Goal: Task Accomplishment & Management: Manage account settings

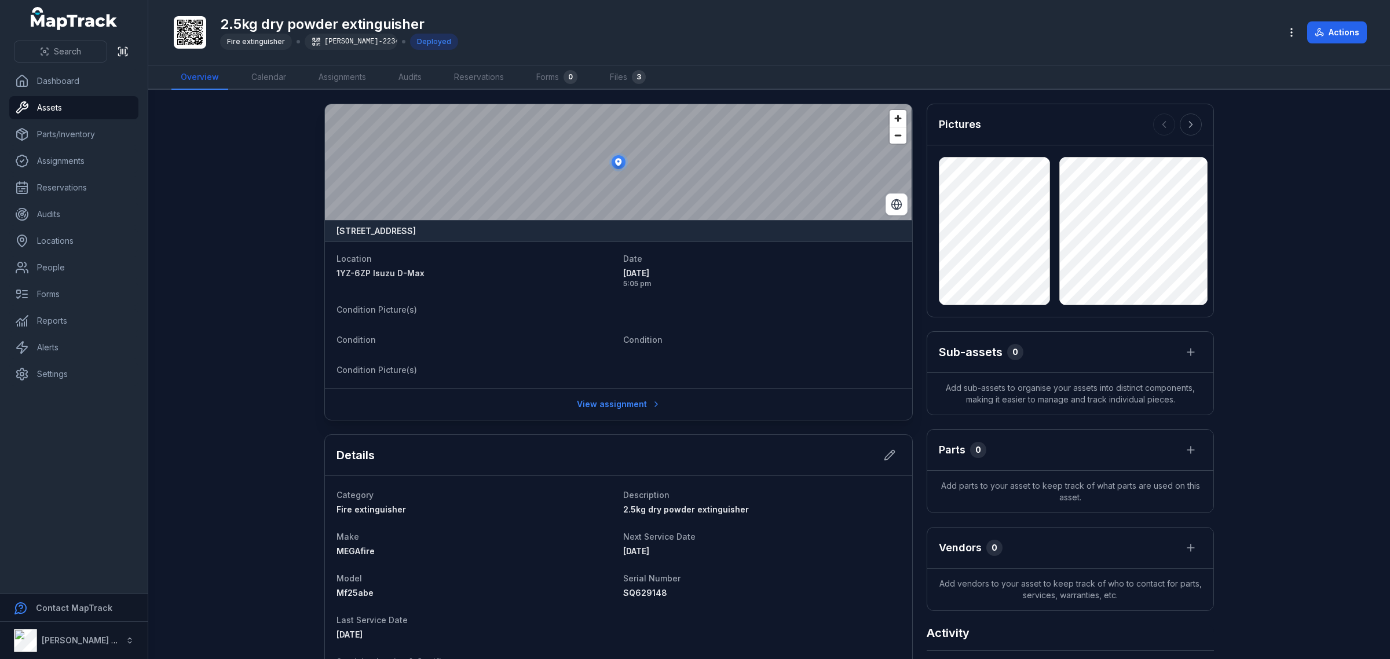
click at [62, 50] on span "Search" at bounding box center [67, 52] width 27 height 12
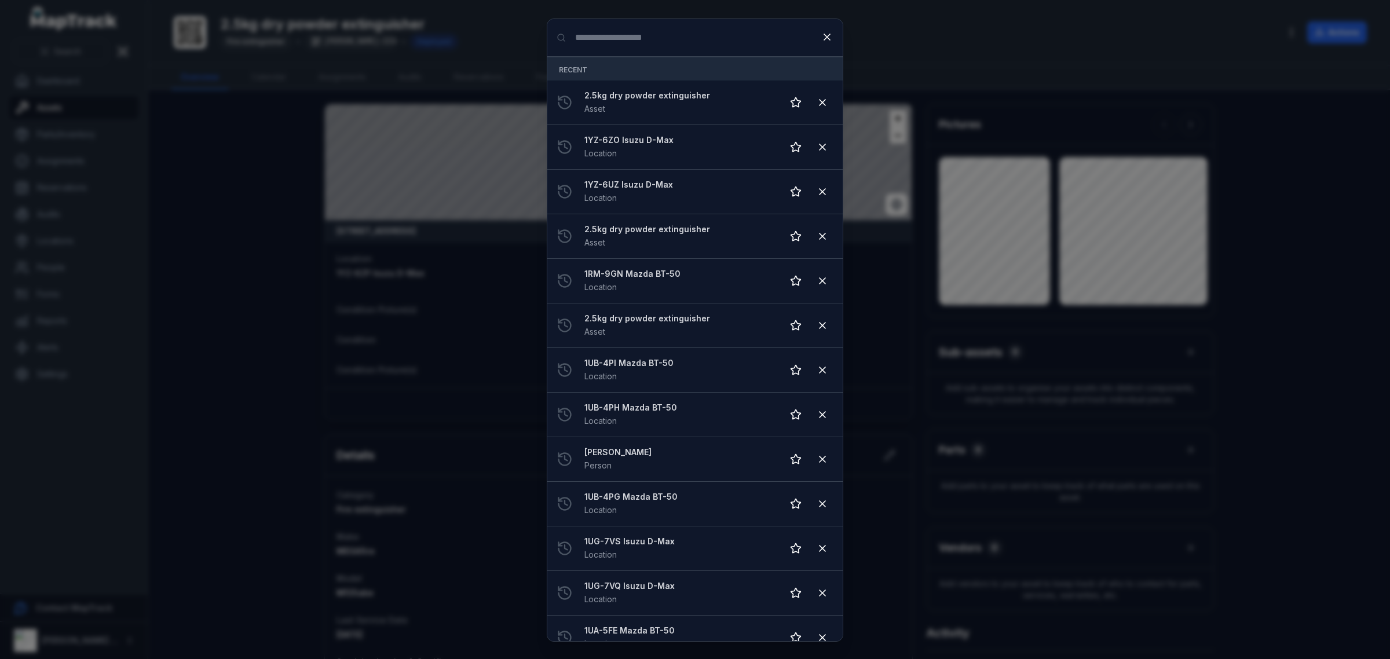
click at [647, 46] on input "Search for anything" at bounding box center [694, 37] width 295 height 37
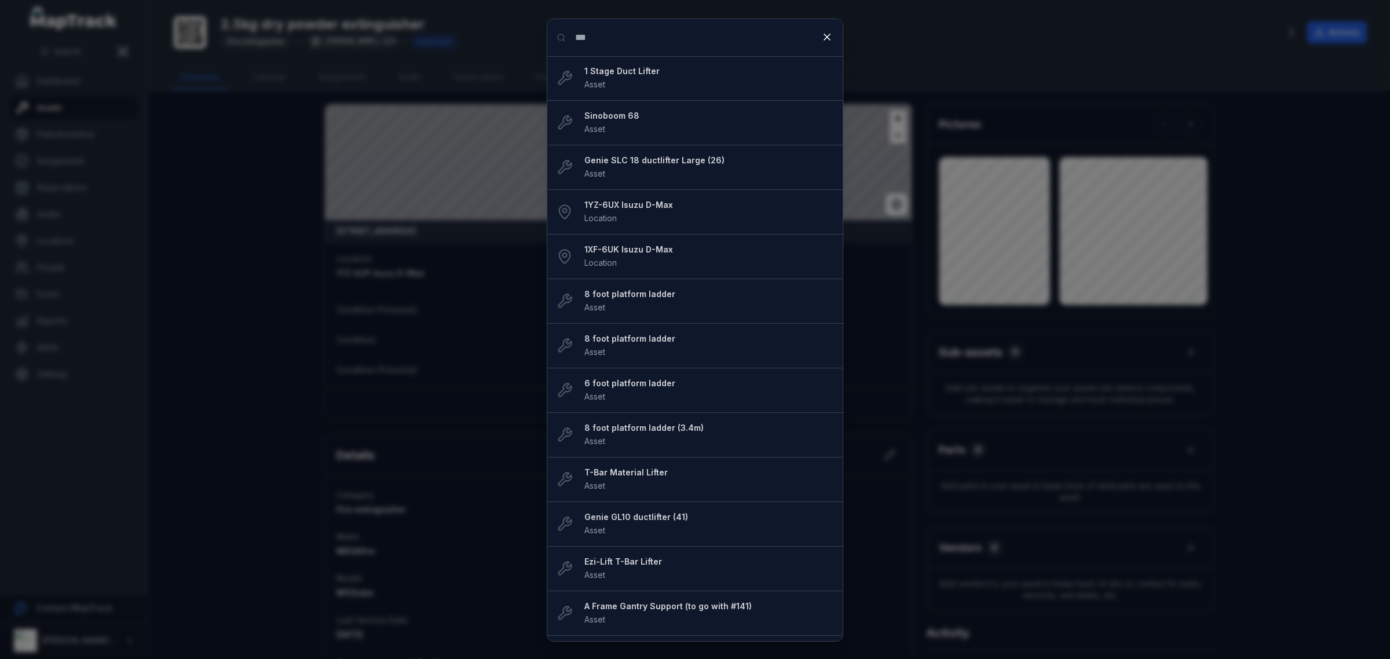
type input "***"
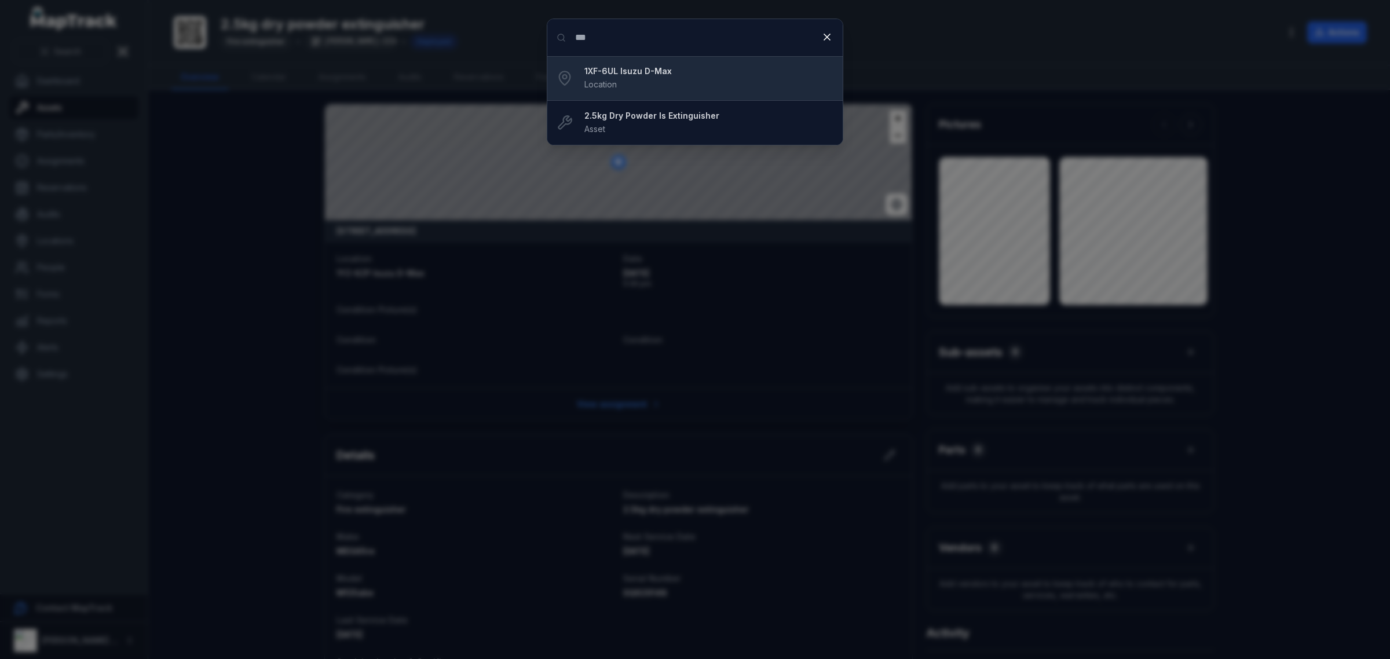
click at [630, 73] on strong "1XF-6UL Isuzu D-Max" at bounding box center [708, 71] width 249 height 12
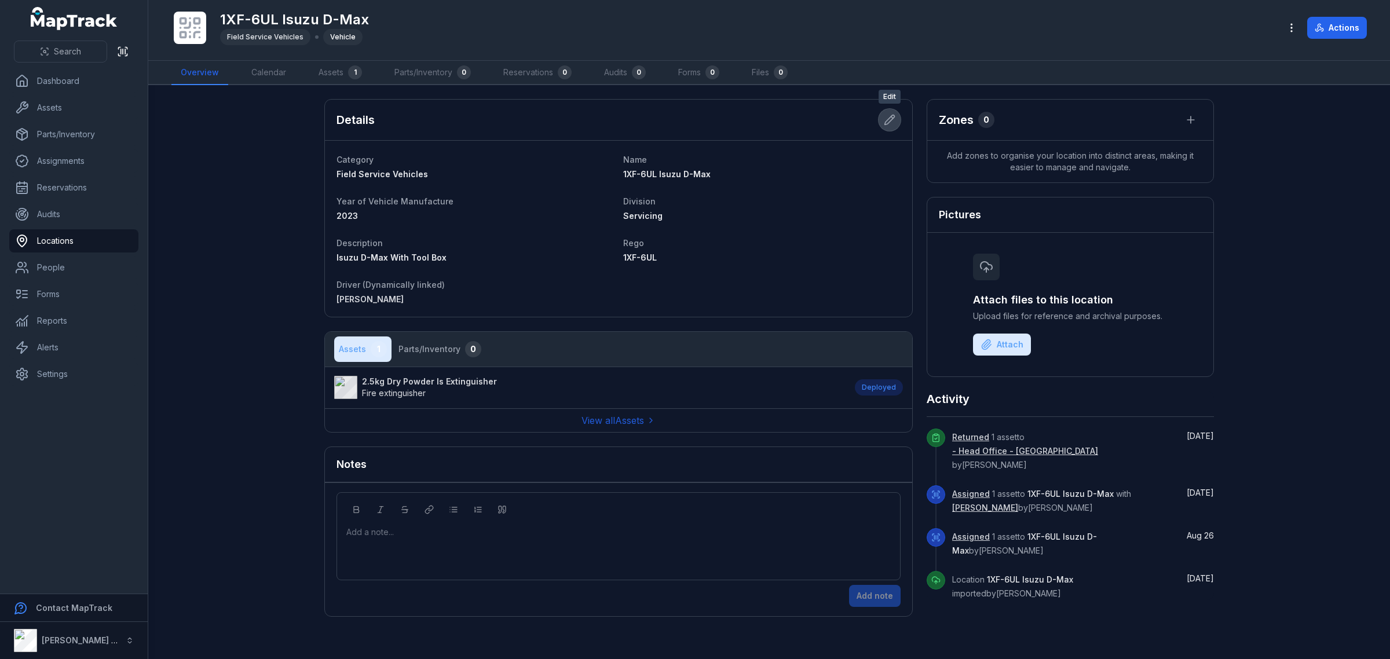
click at [890, 116] on icon at bounding box center [890, 120] width 10 height 10
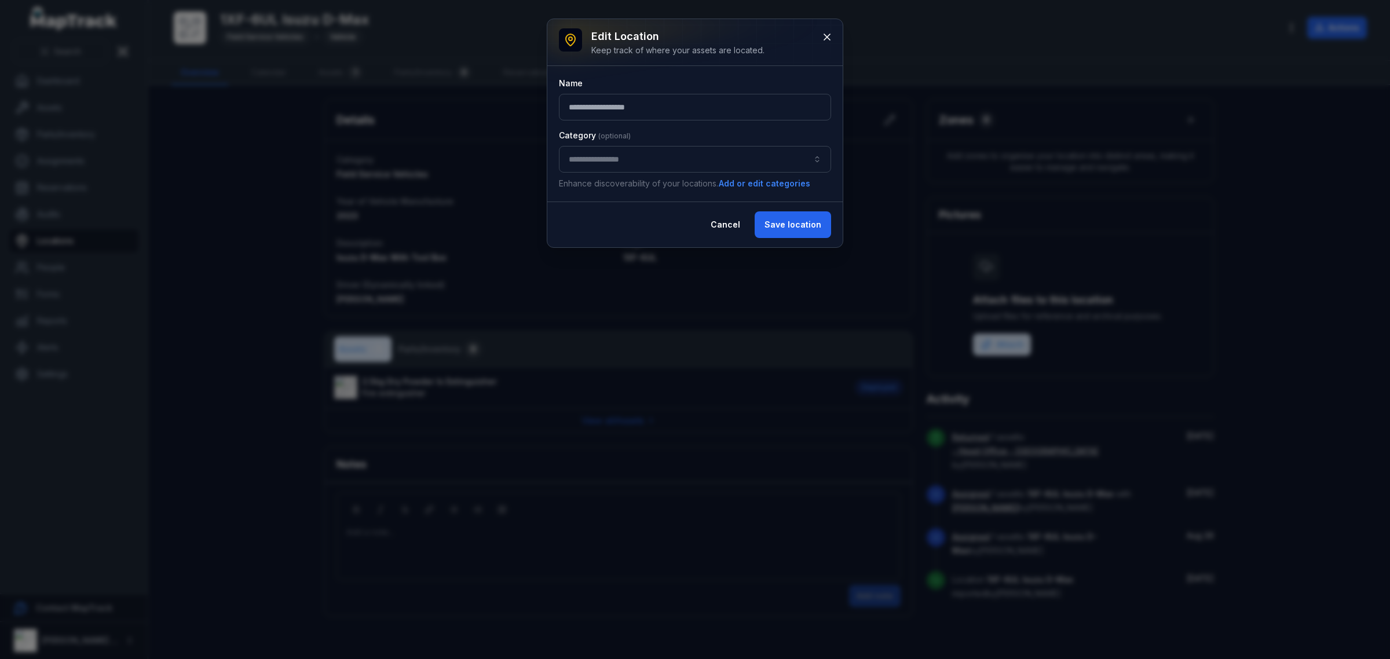
type input "**********"
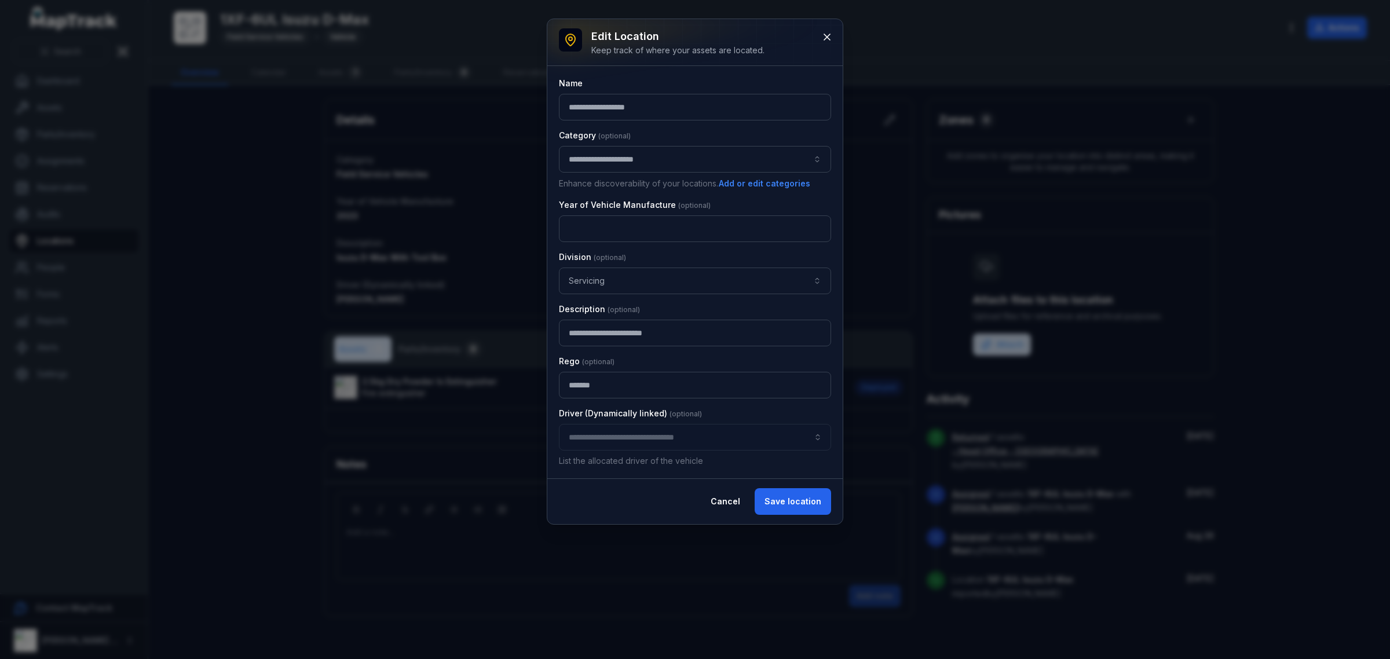
type input "**********"
click at [722, 504] on button "Cancel" at bounding box center [725, 501] width 49 height 27
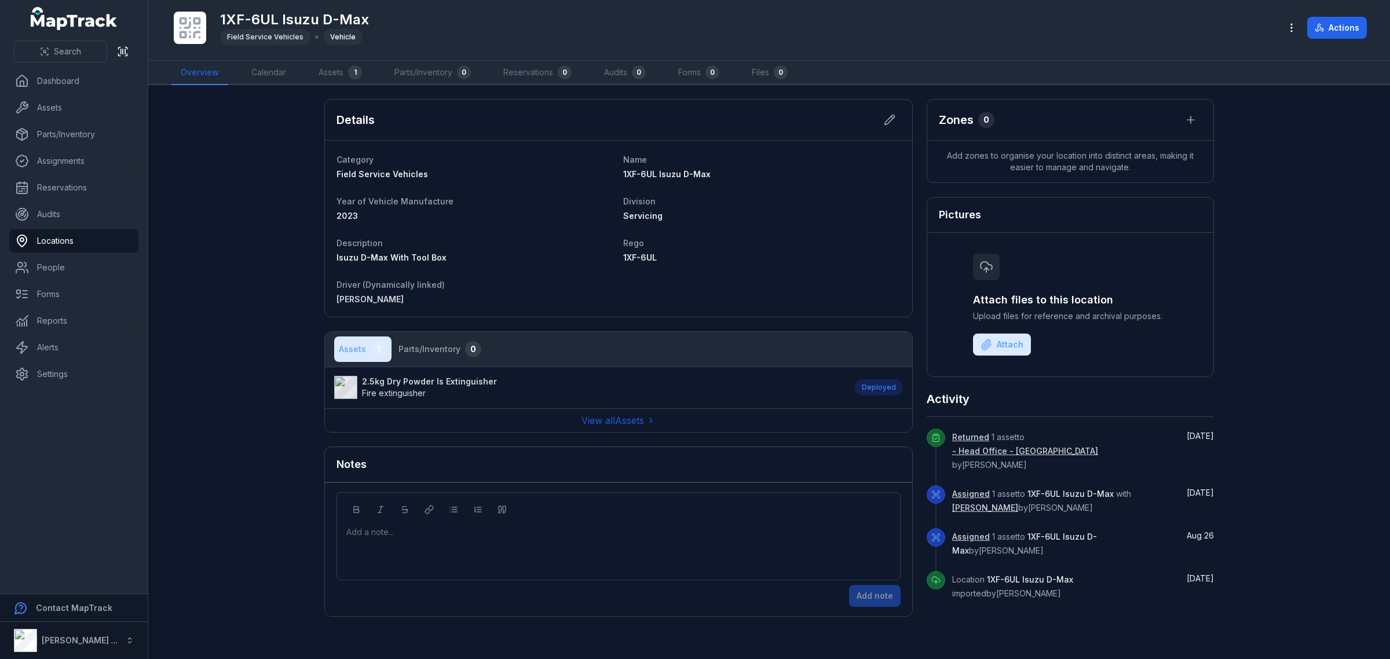
click at [430, 387] on span "Fire extinguisher" at bounding box center [429, 393] width 135 height 12
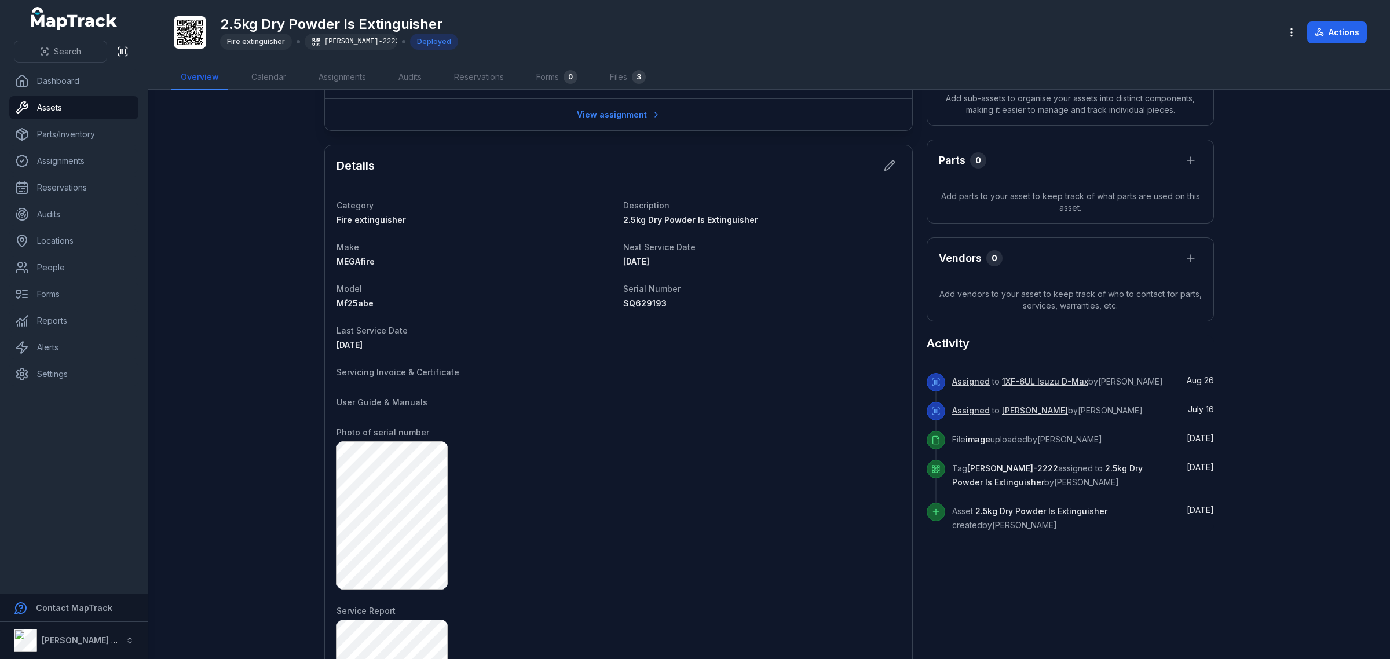
scroll to position [145, 0]
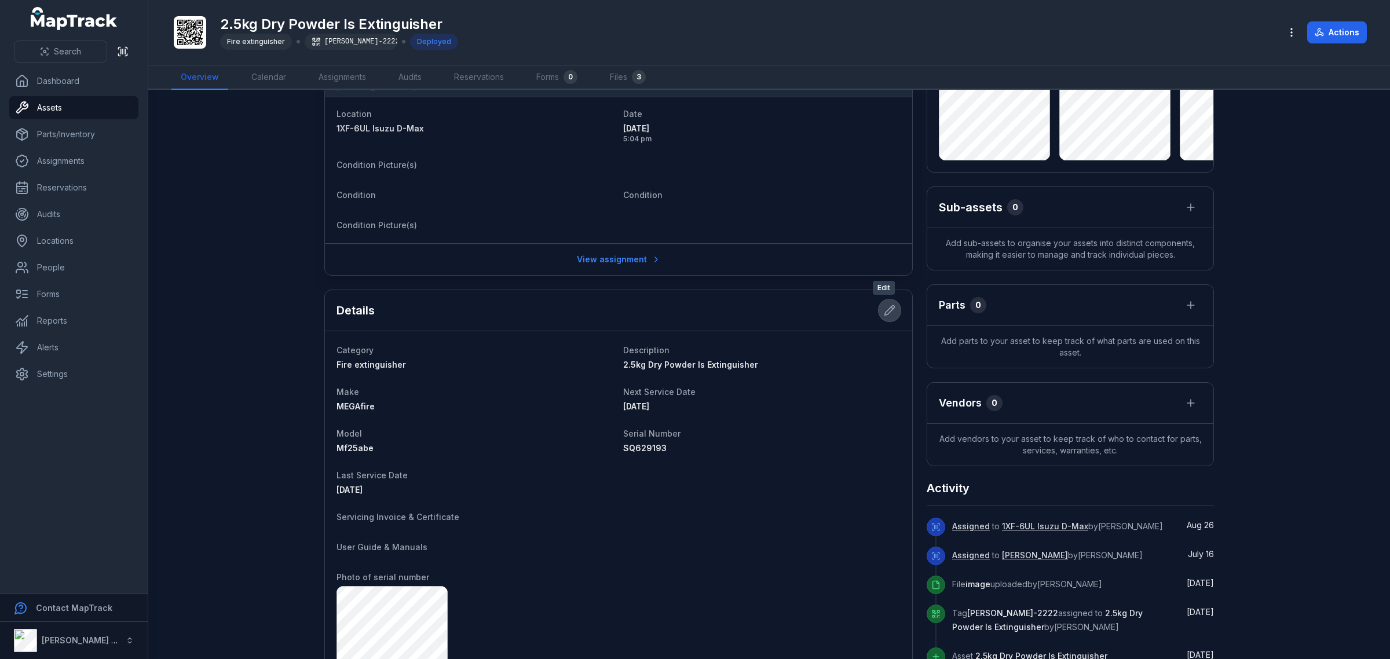
click at [879, 312] on button at bounding box center [890, 310] width 22 height 22
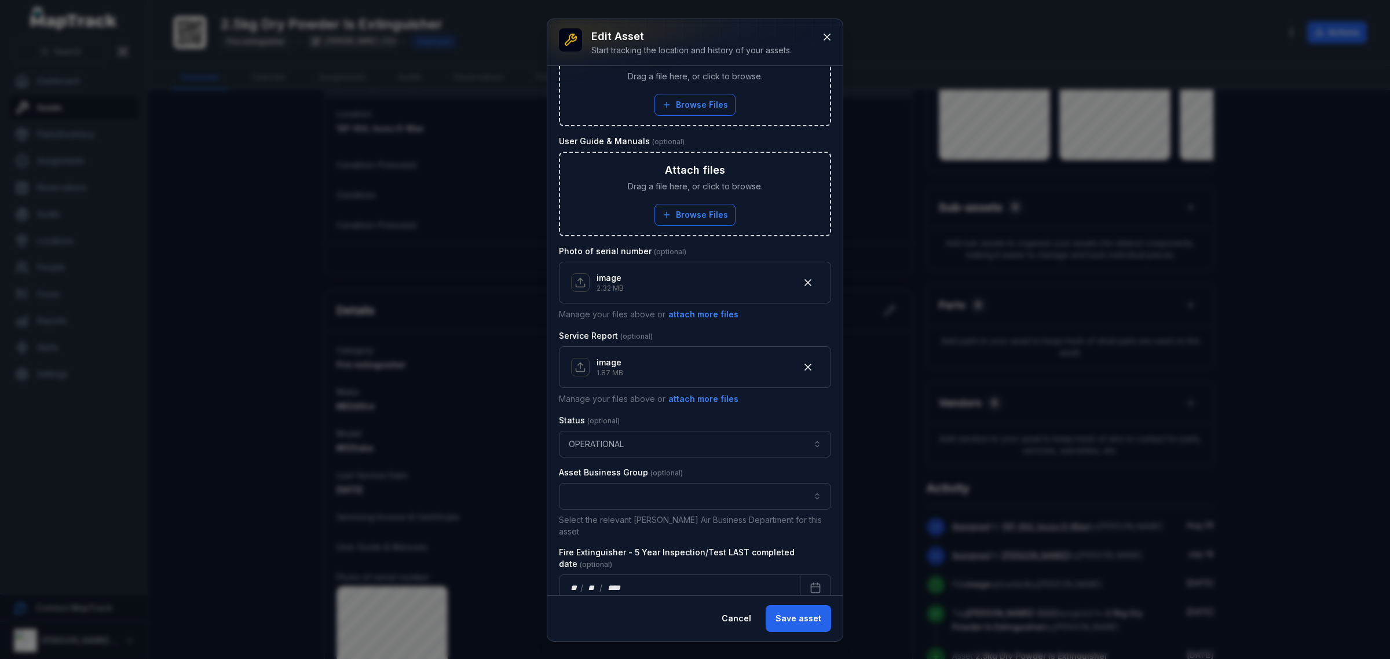
scroll to position [507, 0]
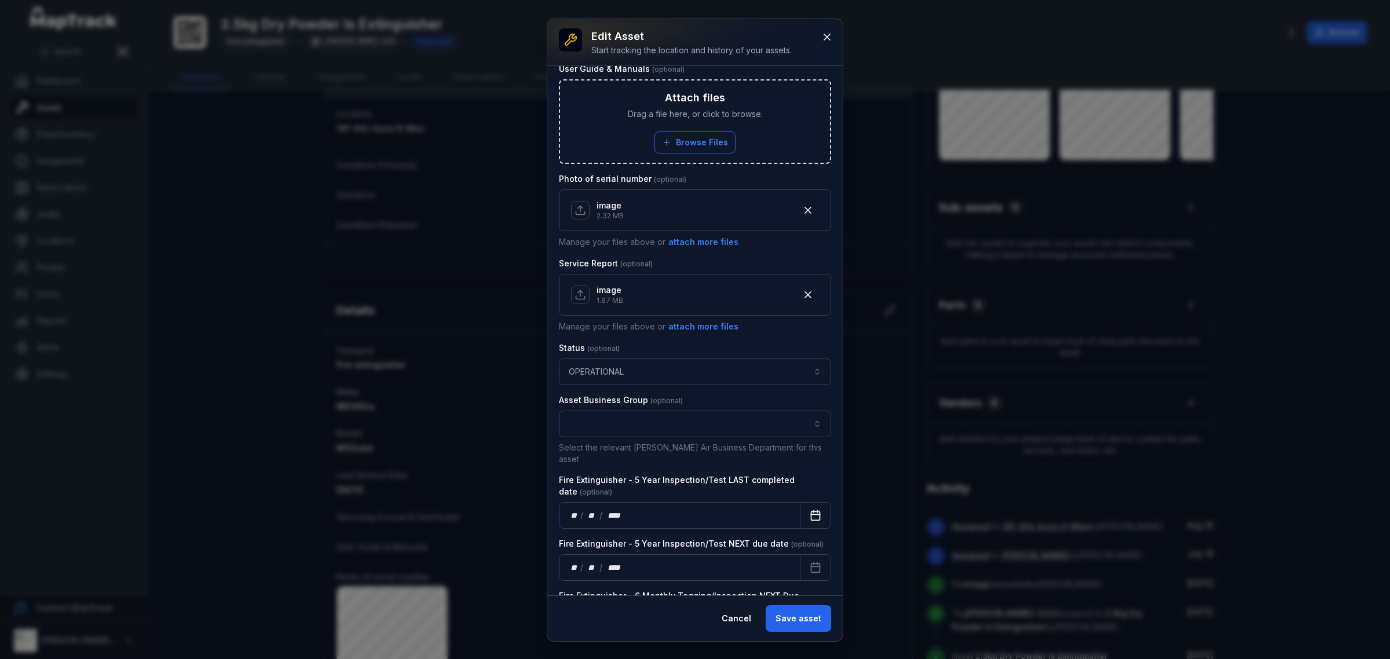
click at [811, 514] on icon "Calendar" at bounding box center [815, 514] width 9 height 0
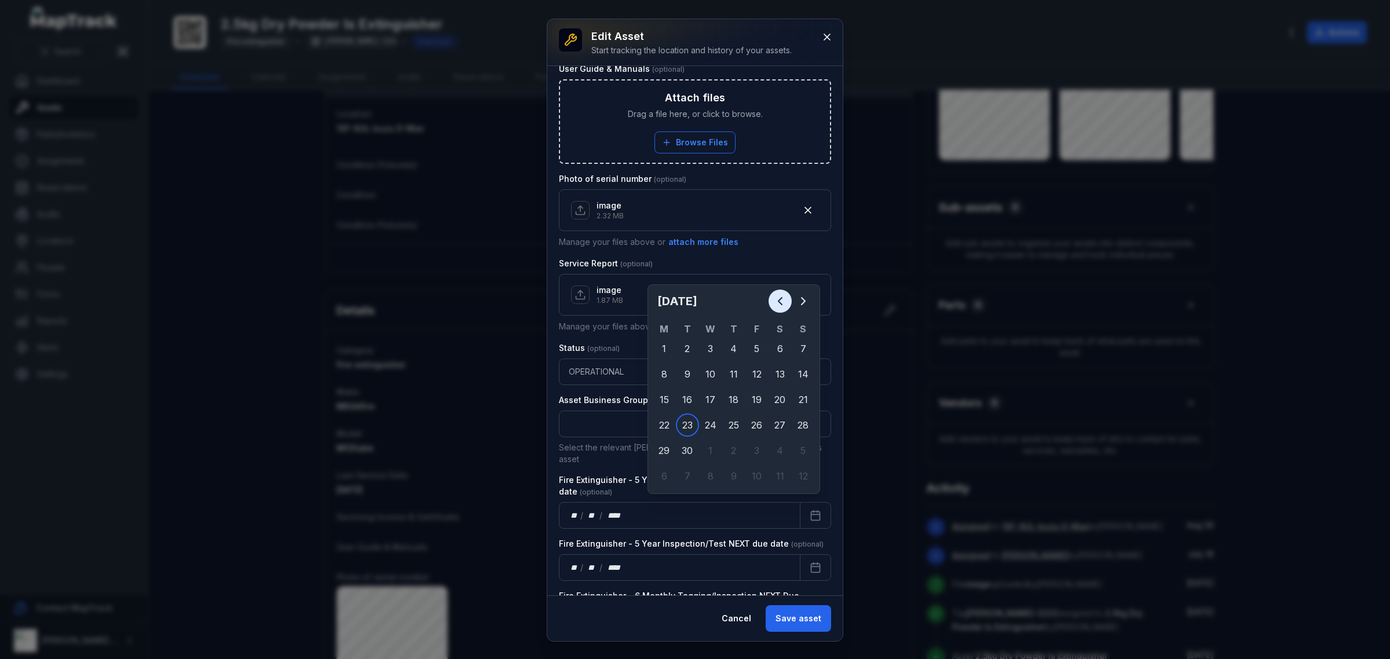
click at [786, 304] on icon "Previous" at bounding box center [780, 301] width 14 height 14
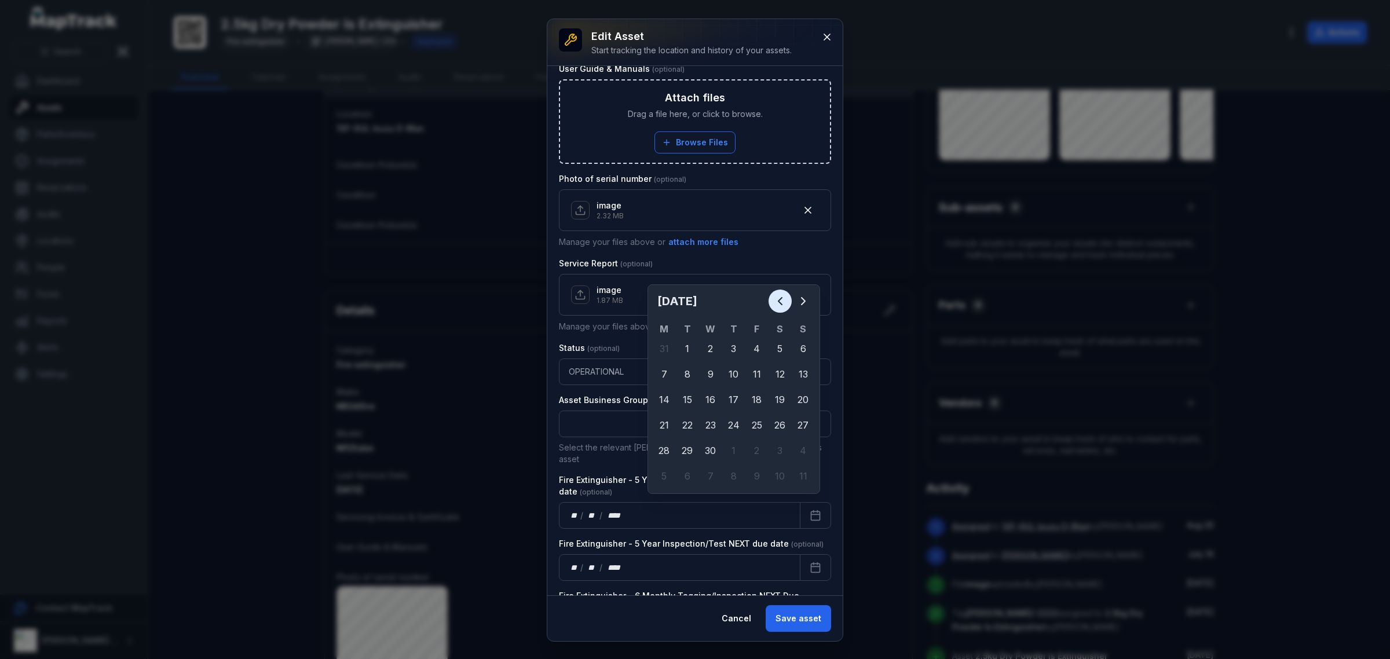
click at [786, 308] on icon "Previous" at bounding box center [780, 301] width 14 height 14
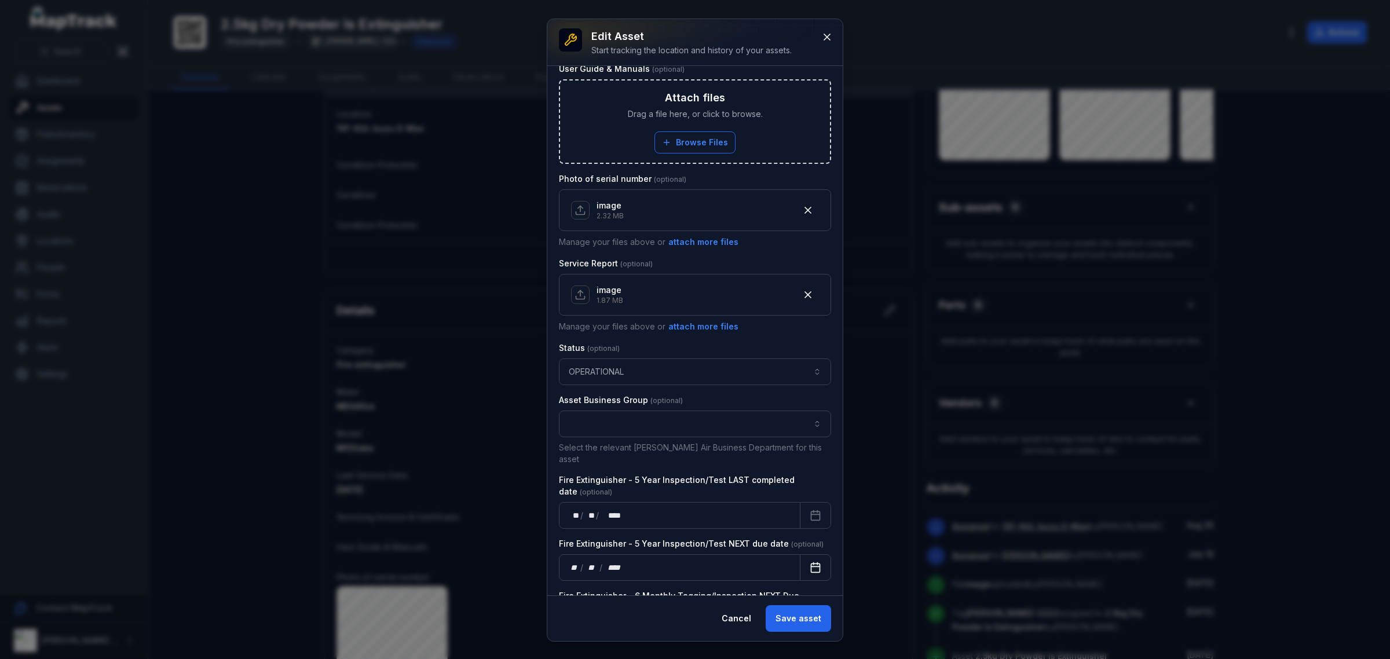
click at [803, 568] on button "Calendar" at bounding box center [815, 567] width 31 height 27
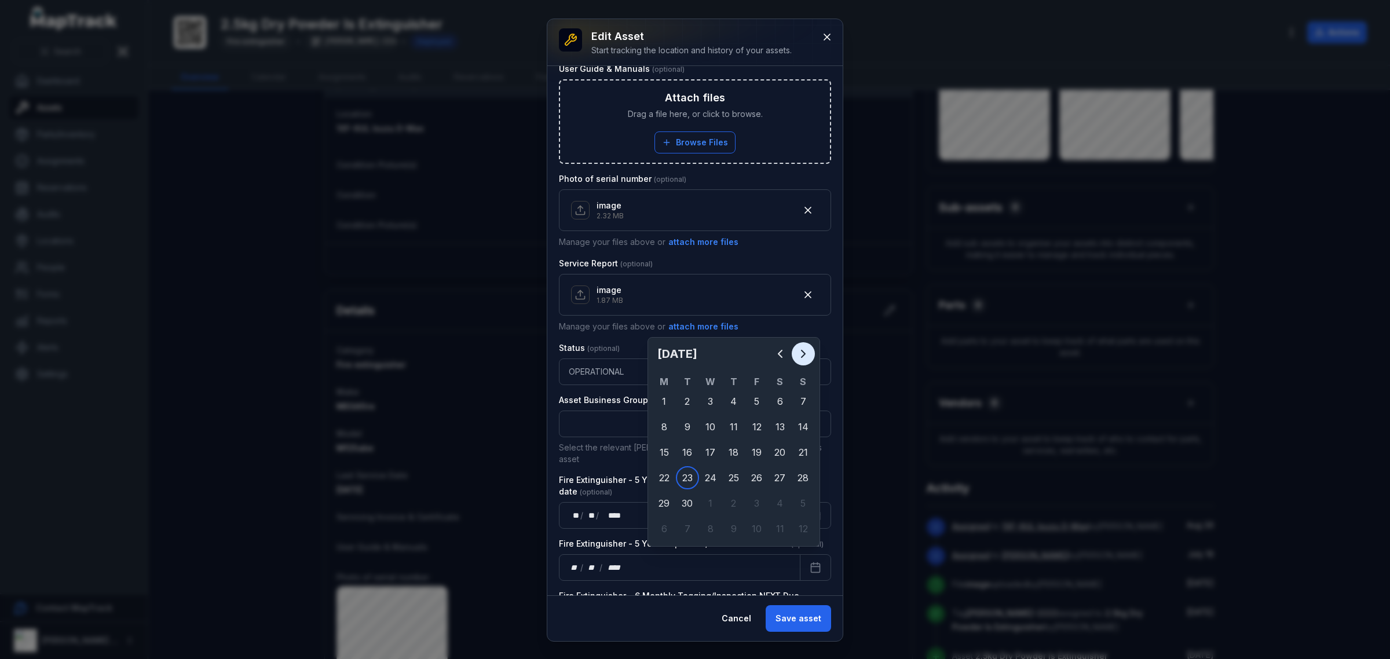
click at [798, 357] on icon "Next" at bounding box center [803, 354] width 14 height 14
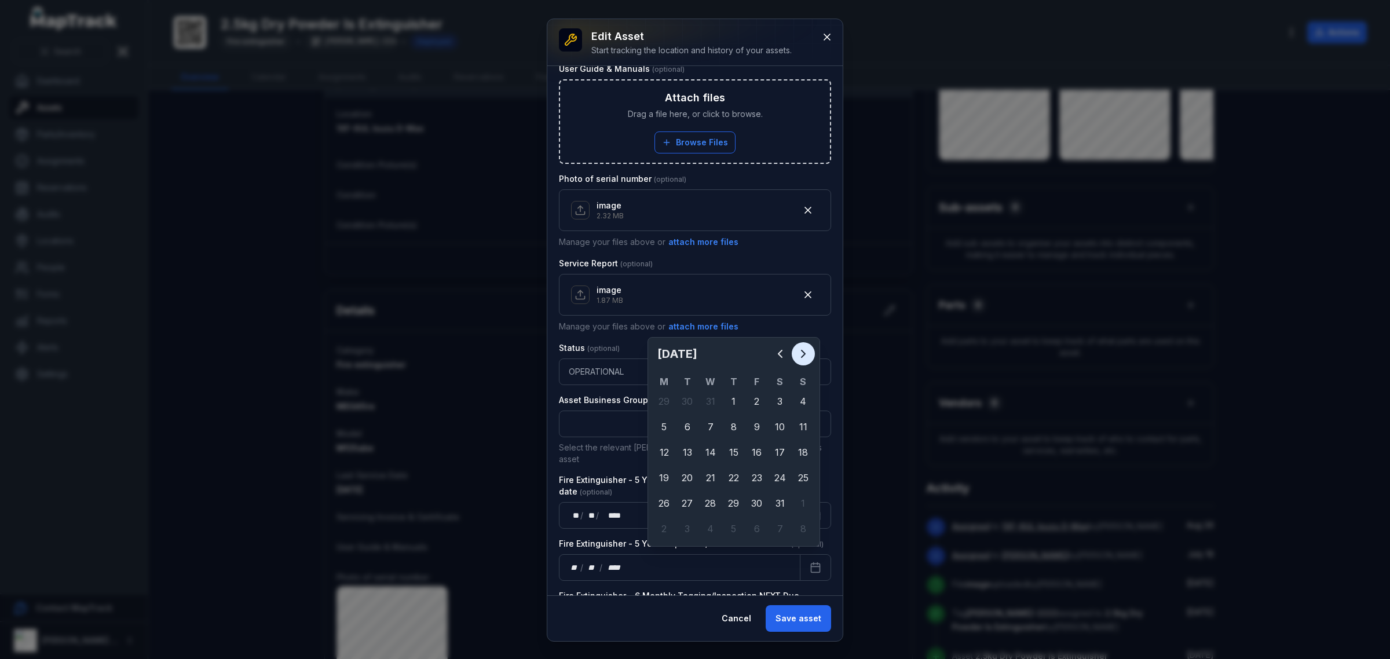
click at [798, 357] on icon "Next" at bounding box center [803, 354] width 14 height 14
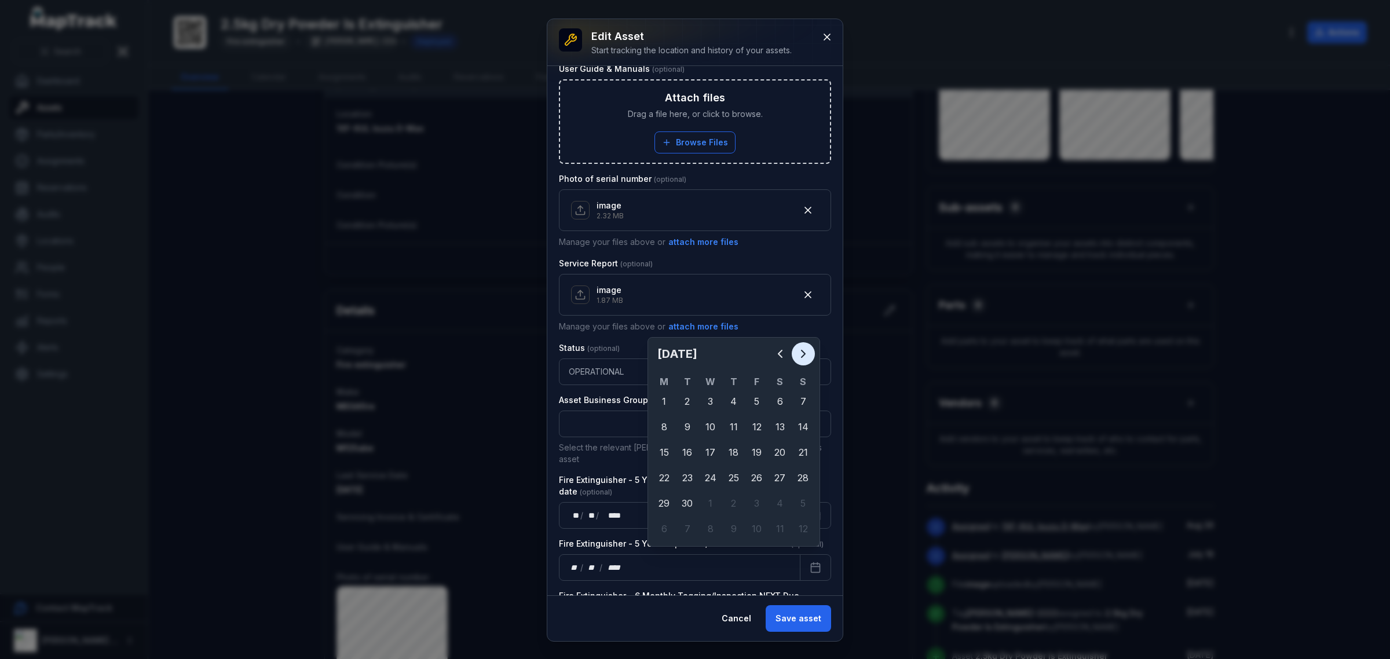
click at [798, 357] on icon "Next" at bounding box center [803, 354] width 14 height 14
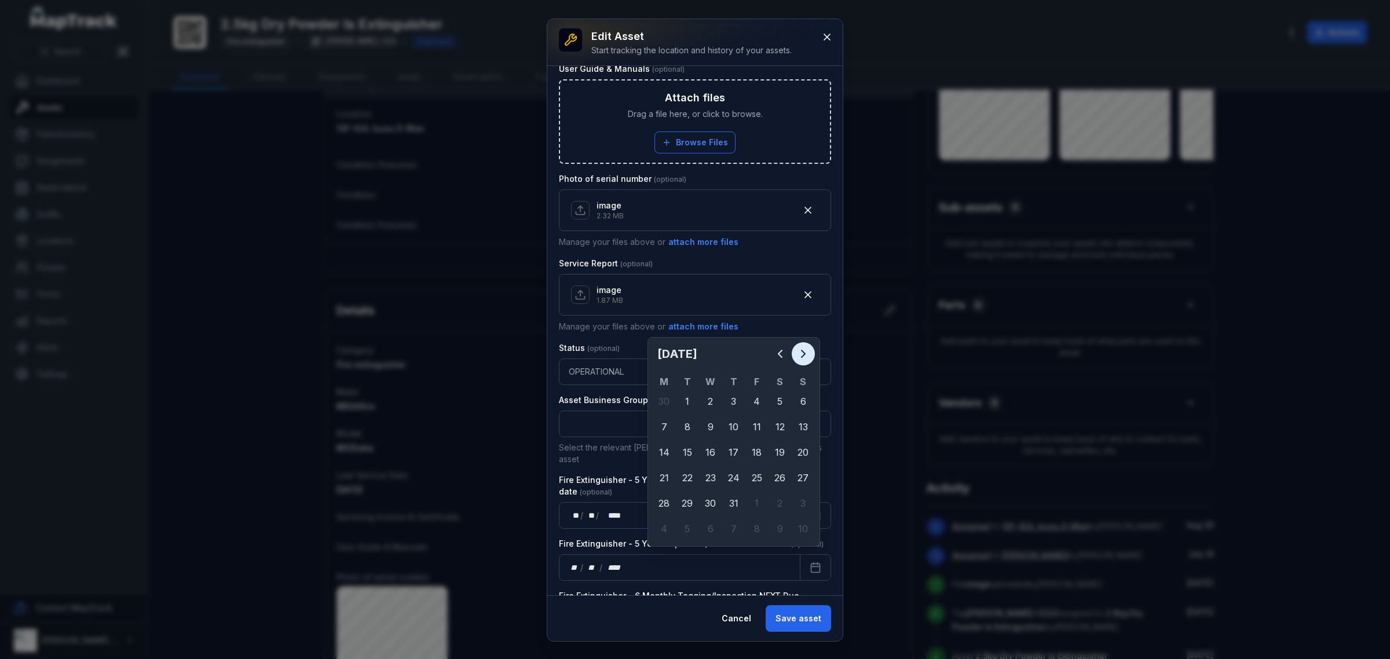
click at [798, 357] on icon "Next" at bounding box center [803, 354] width 14 height 14
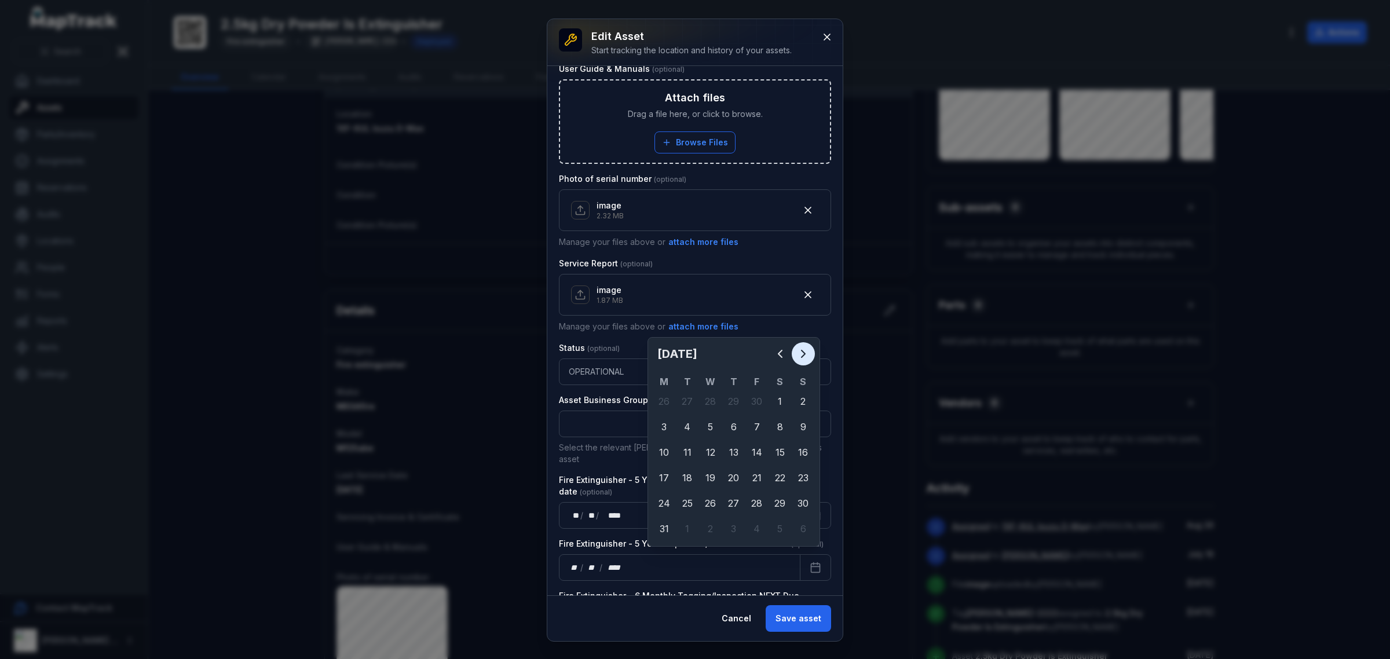
click at [798, 357] on icon "Next" at bounding box center [803, 354] width 14 height 14
click at [799, 357] on icon "Next" at bounding box center [803, 354] width 14 height 14
click at [799, 356] on icon "Next" at bounding box center [803, 354] width 14 height 14
click at [799, 354] on icon "Next" at bounding box center [803, 354] width 14 height 14
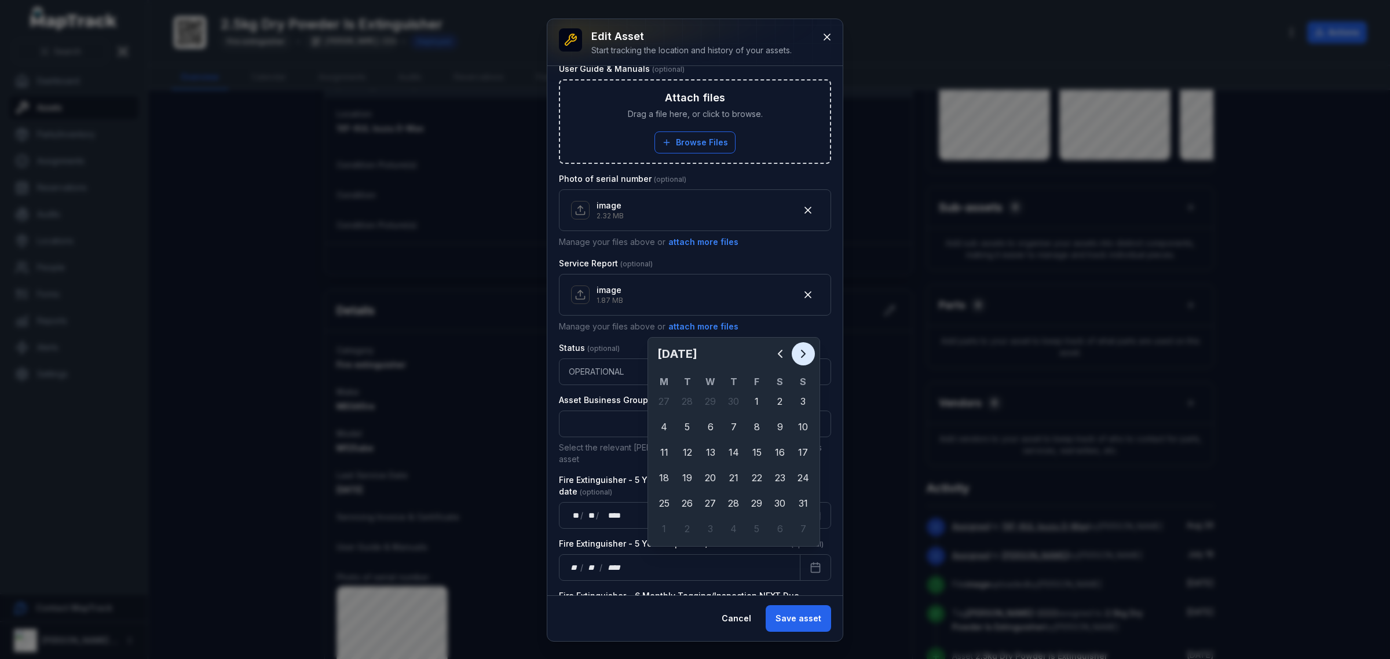
click at [799, 354] on icon "Next" at bounding box center [803, 354] width 14 height 14
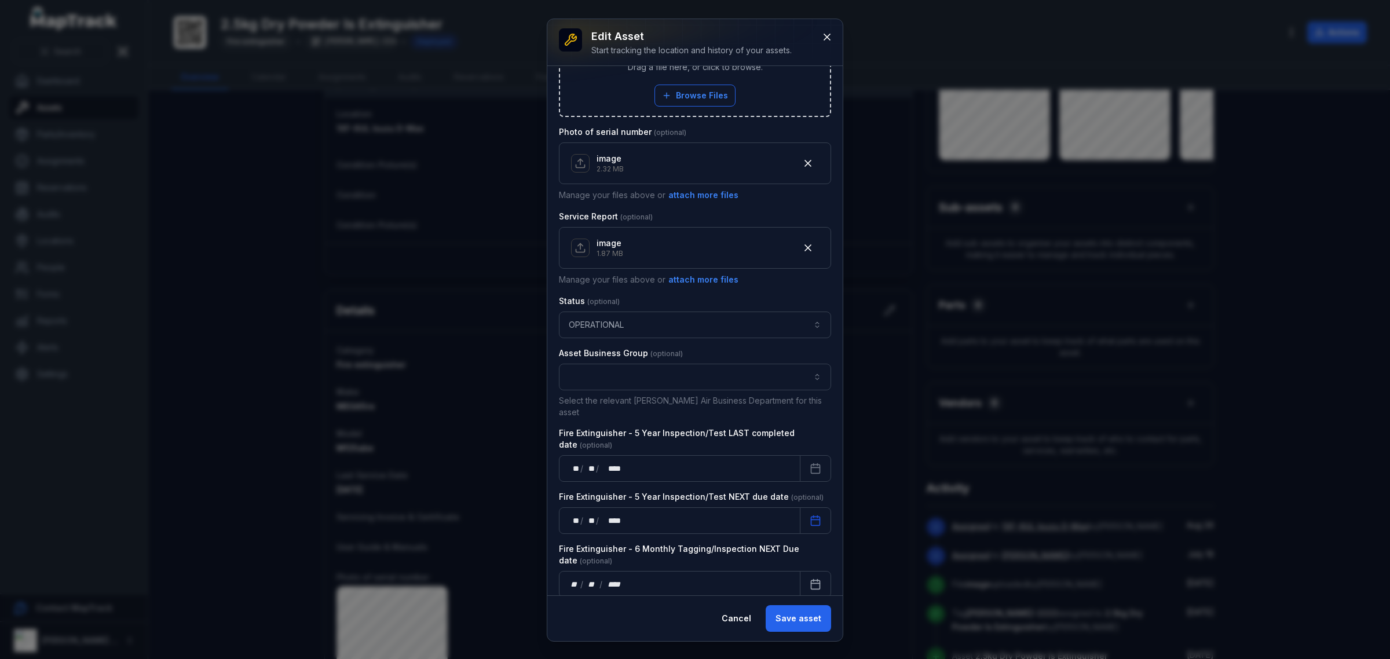
scroll to position [579, 0]
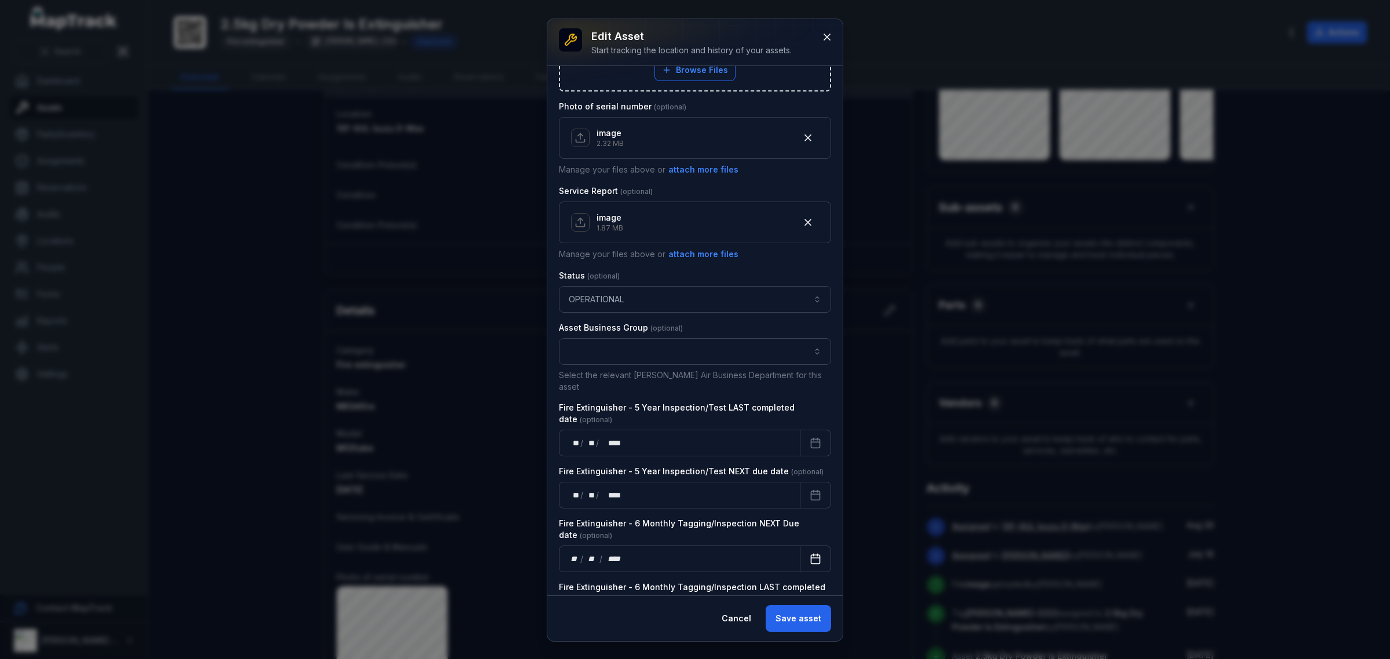
click at [810, 553] on icon "Calendar" at bounding box center [816, 559] width 12 height 12
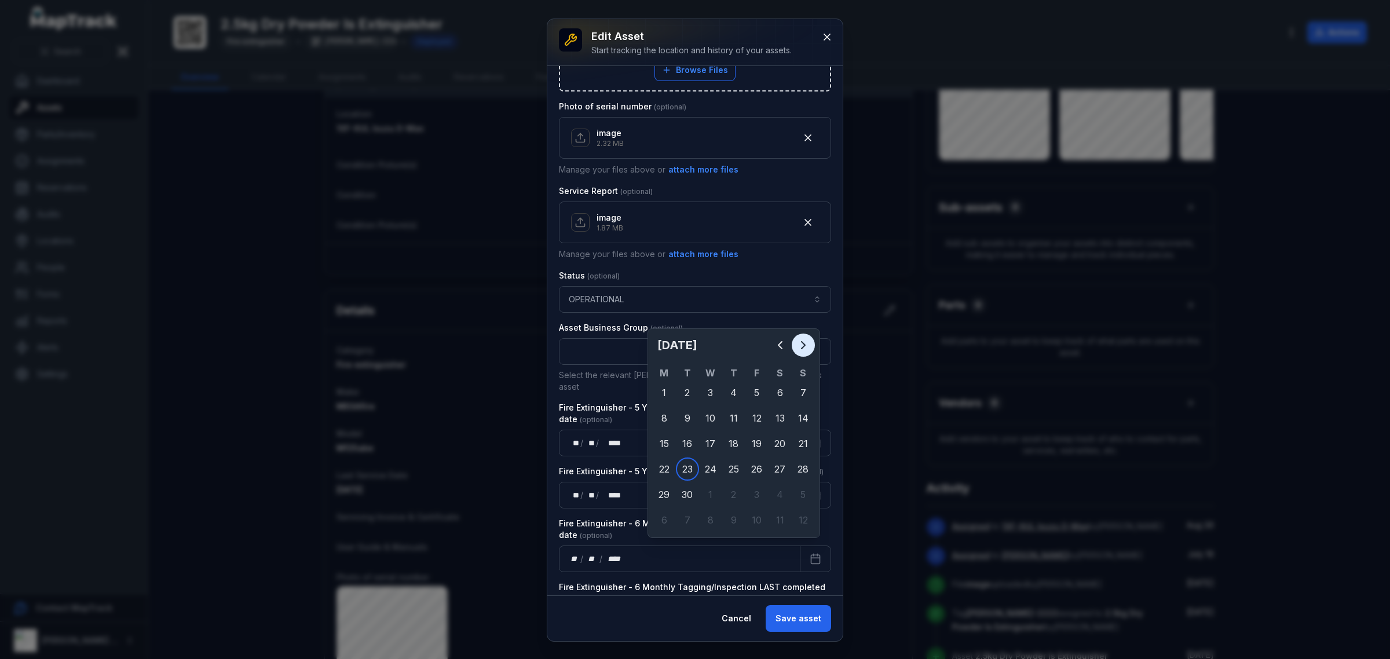
click at [795, 343] on button "Next" at bounding box center [803, 345] width 23 height 23
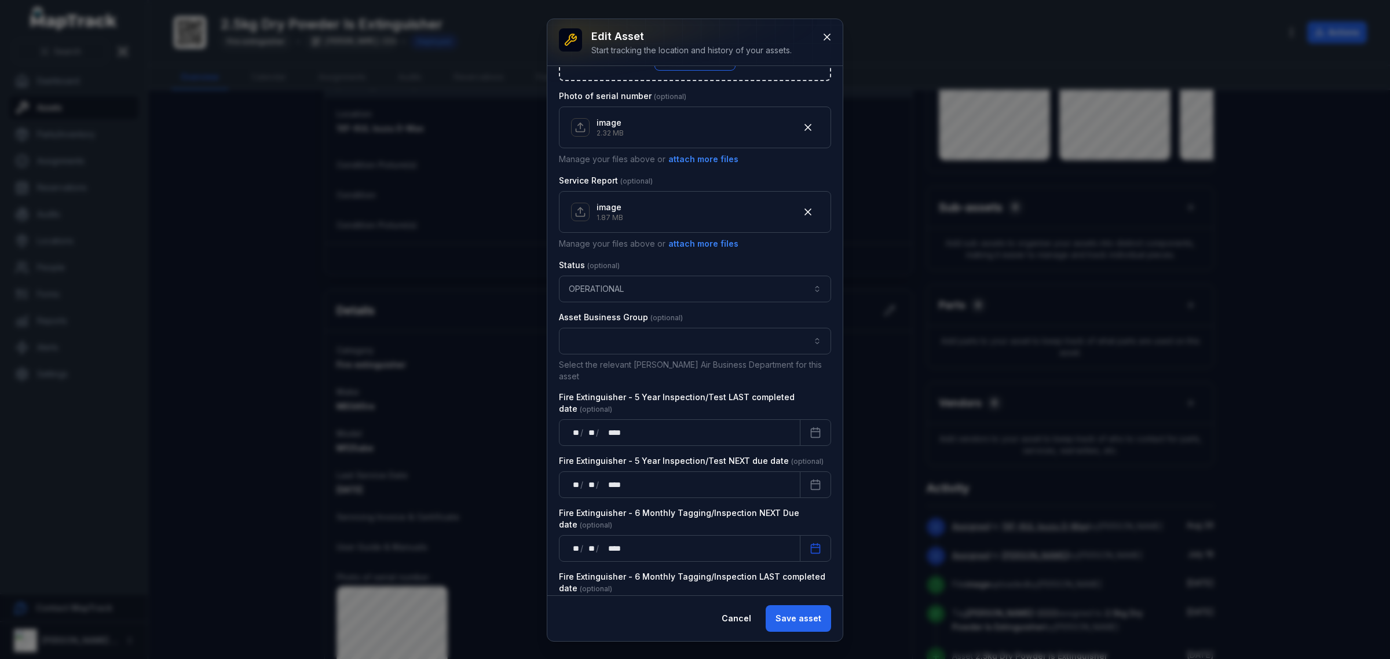
scroll to position [624, 0]
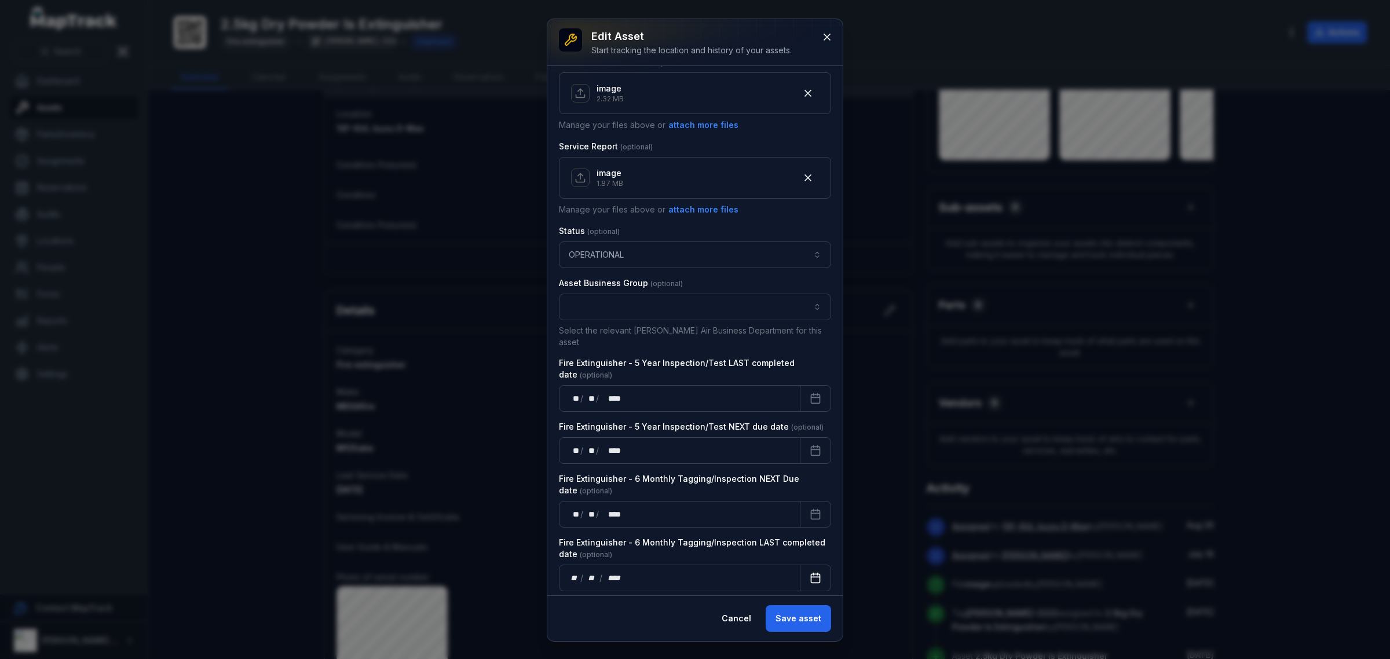
click at [811, 575] on rect "Calendar" at bounding box center [815, 578] width 9 height 9
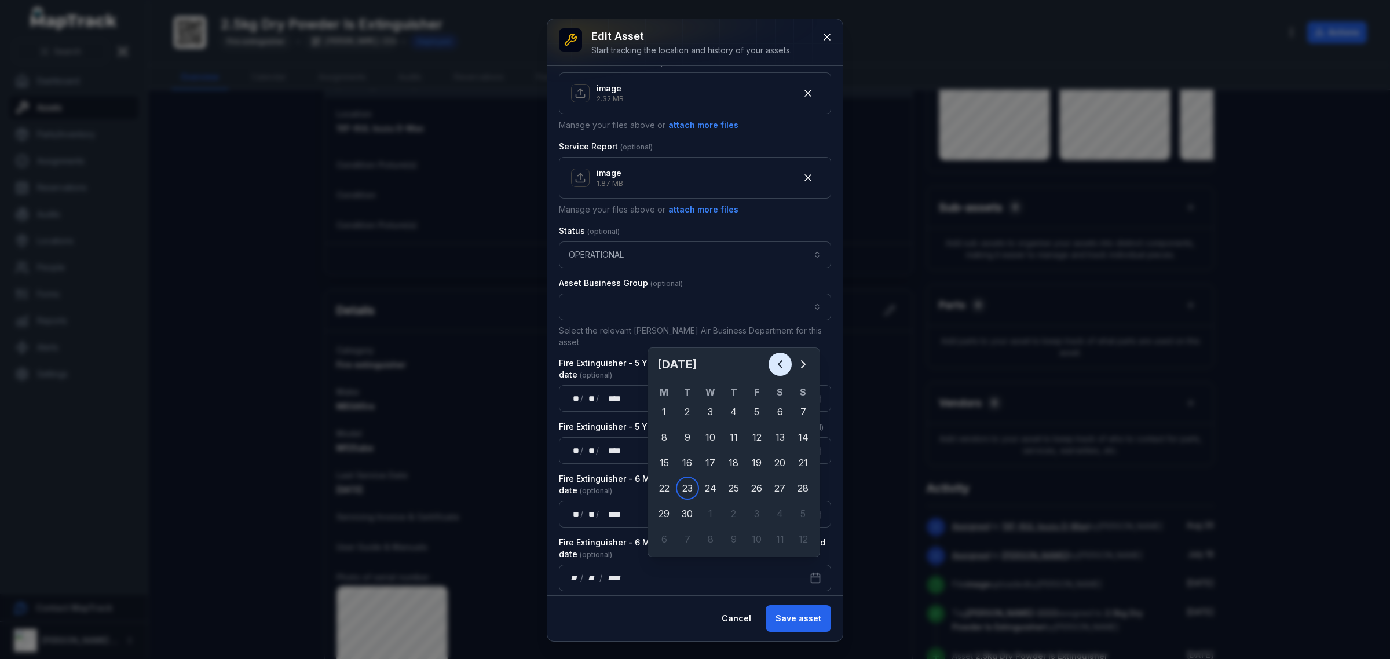
click at [770, 371] on button "Previous" at bounding box center [779, 364] width 23 height 23
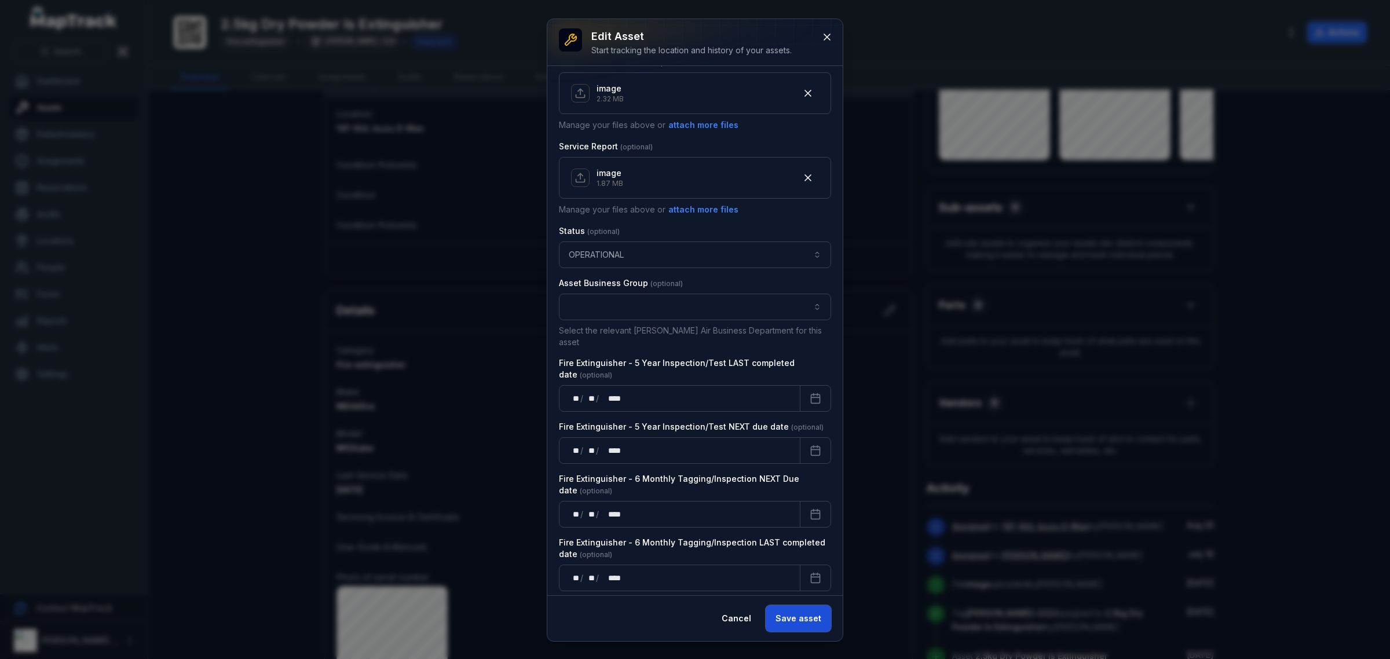
click at [782, 621] on button "Save asset" at bounding box center [798, 618] width 65 height 27
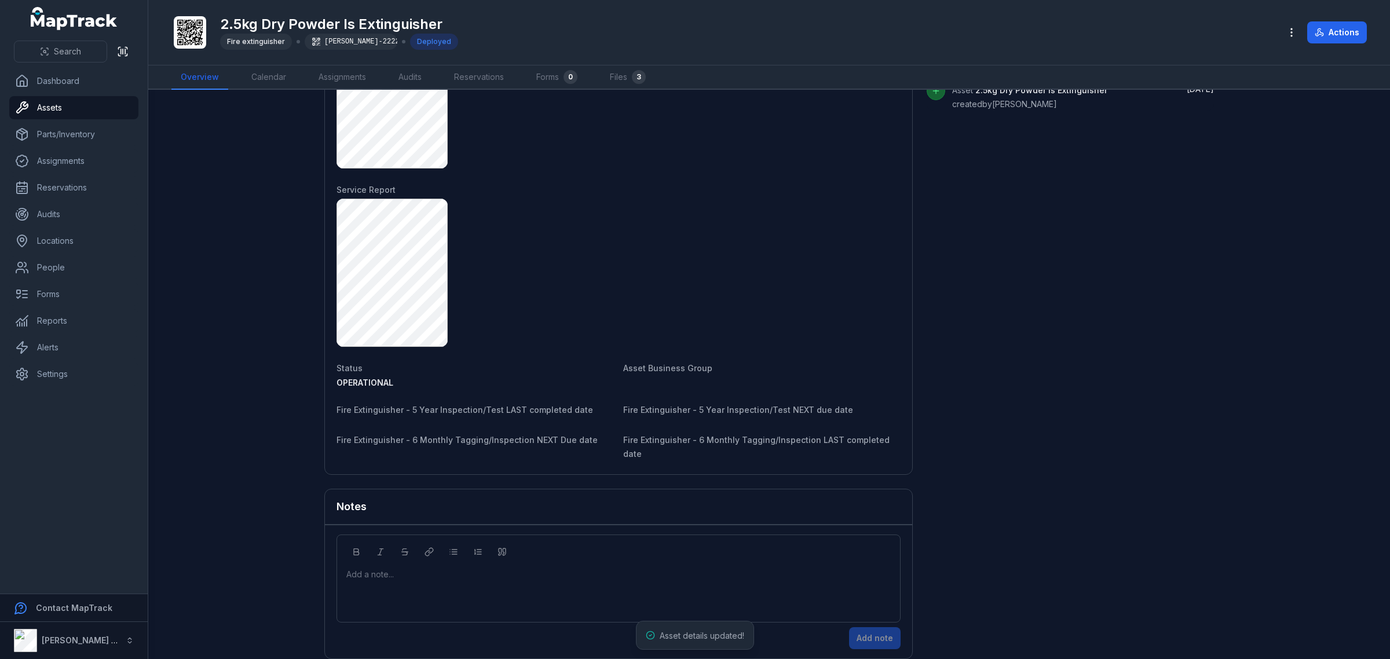
scroll to position [712, 0]
